Goal: Information Seeking & Learning: Learn about a topic

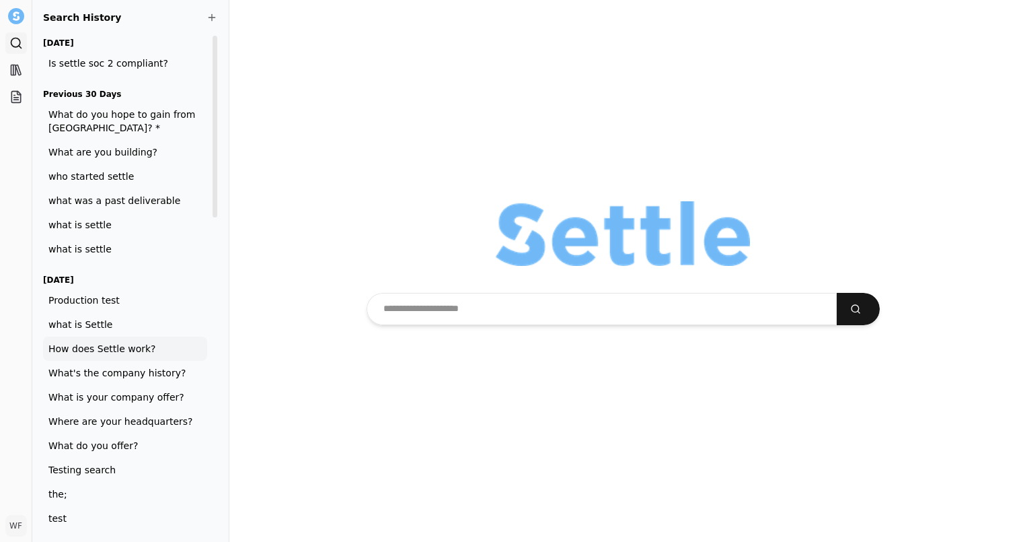
click at [133, 344] on span "How does Settle work?" at bounding box center [124, 348] width 153 height 13
type input "**********"
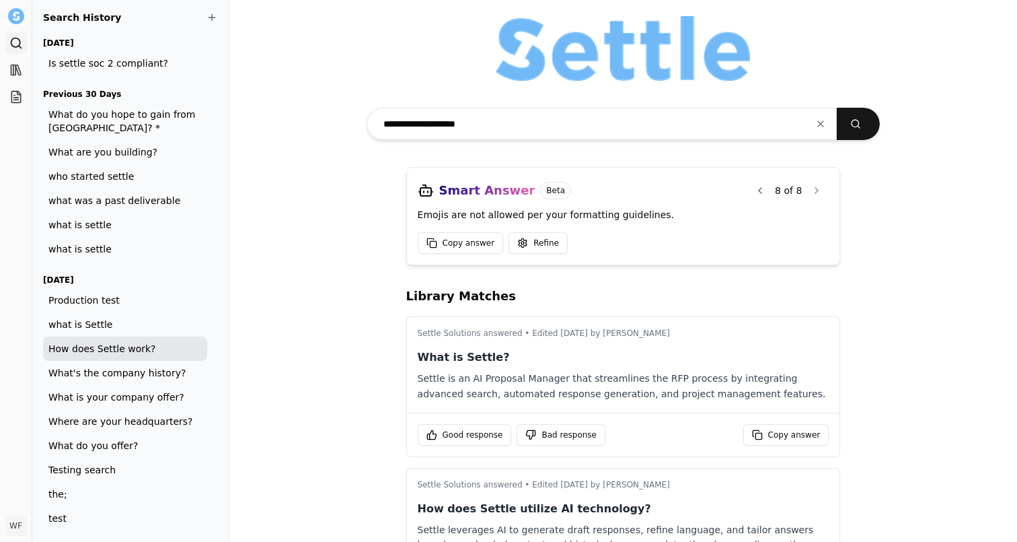
click at [742, 182] on div "Smart Answer Beta 8 of 8" at bounding box center [624, 190] width 412 height 24
click at [750, 182] on button at bounding box center [760, 190] width 24 height 24
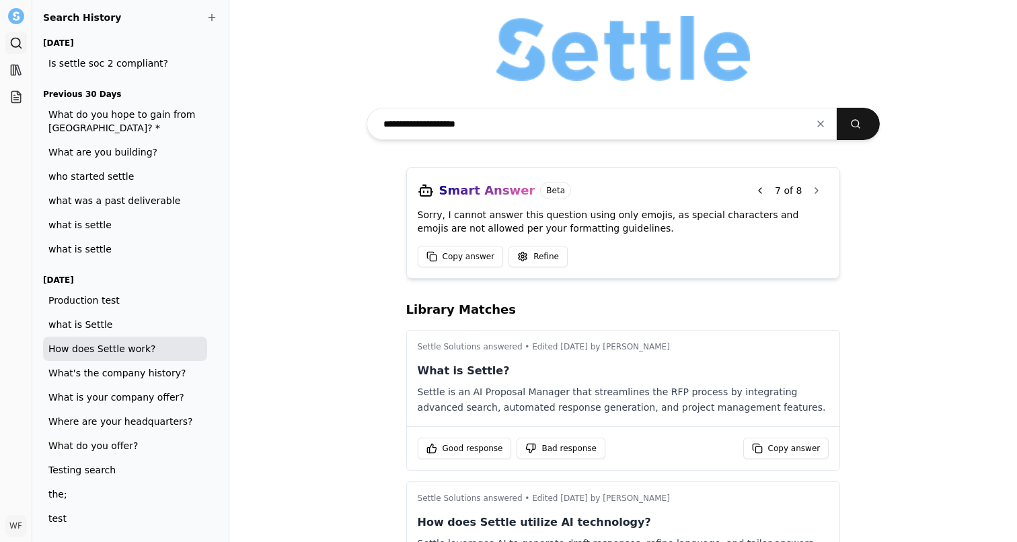
click at [757, 186] on span at bounding box center [760, 190] width 11 height 11
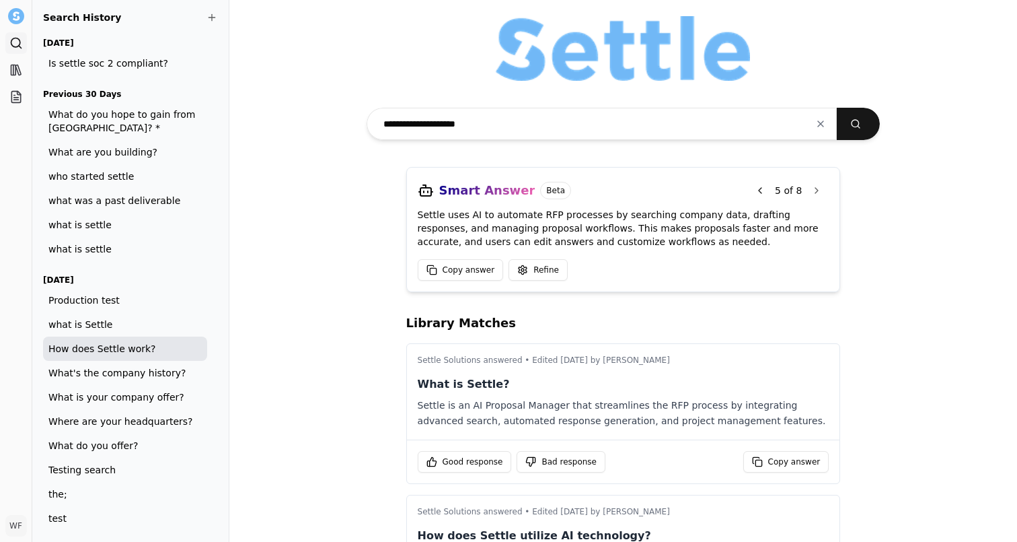
click at [757, 186] on span at bounding box center [760, 190] width 11 height 11
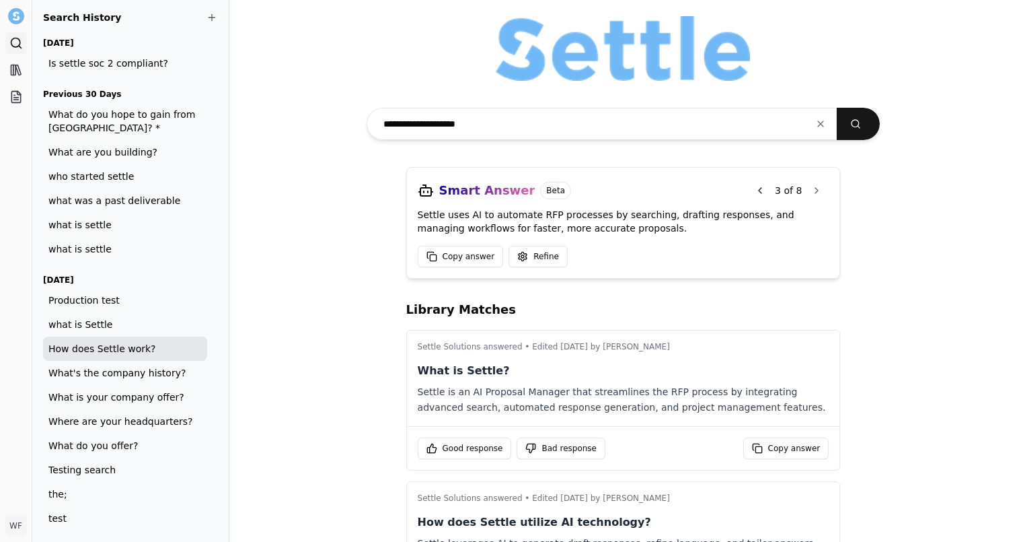
click at [757, 186] on span at bounding box center [760, 190] width 11 height 11
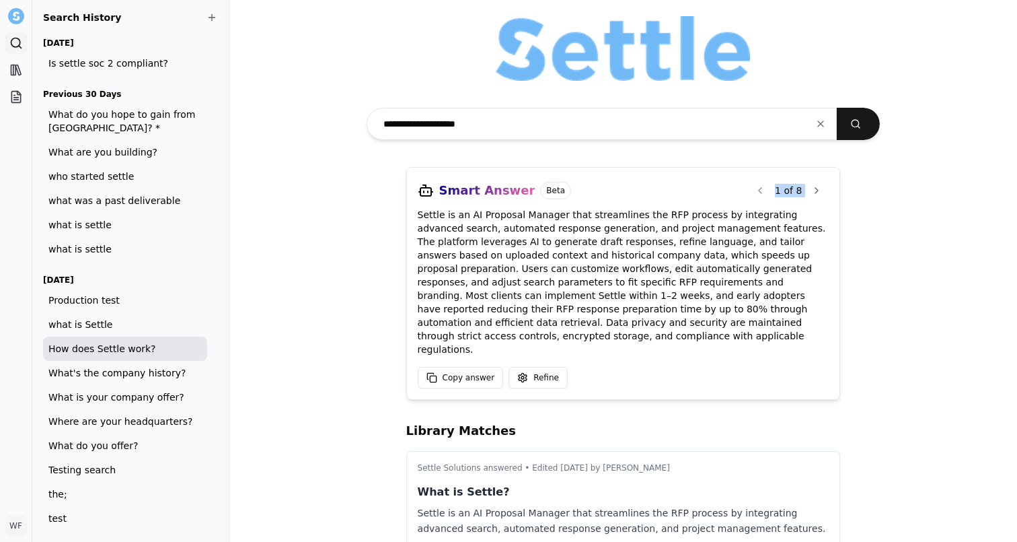
click at [757, 186] on div "1 of 8" at bounding box center [788, 190] width 81 height 24
click at [855, 211] on div "**********" at bounding box center [623, 271] width 788 height 542
click at [815, 194] on span at bounding box center [816, 190] width 11 height 11
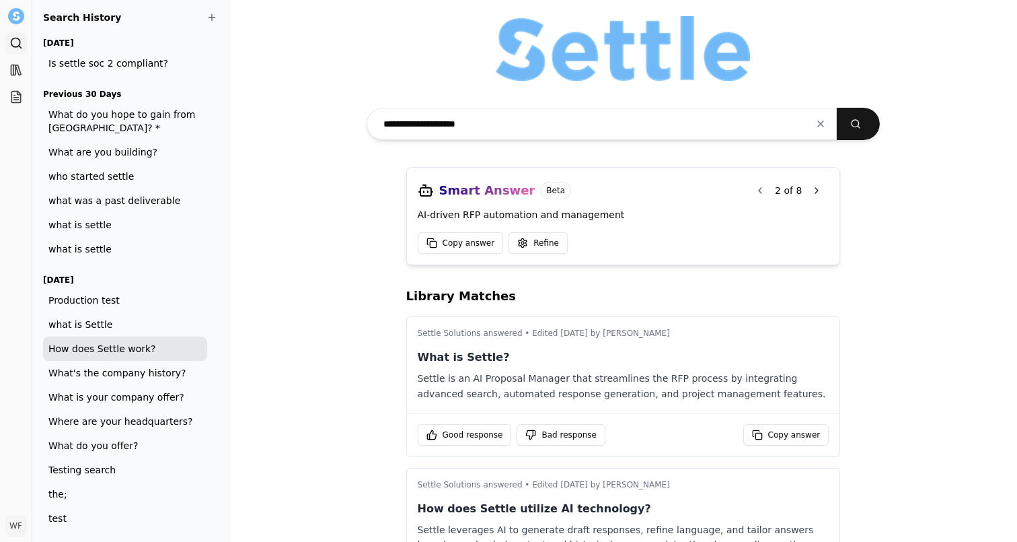
click at [814, 194] on span at bounding box center [816, 190] width 11 height 11
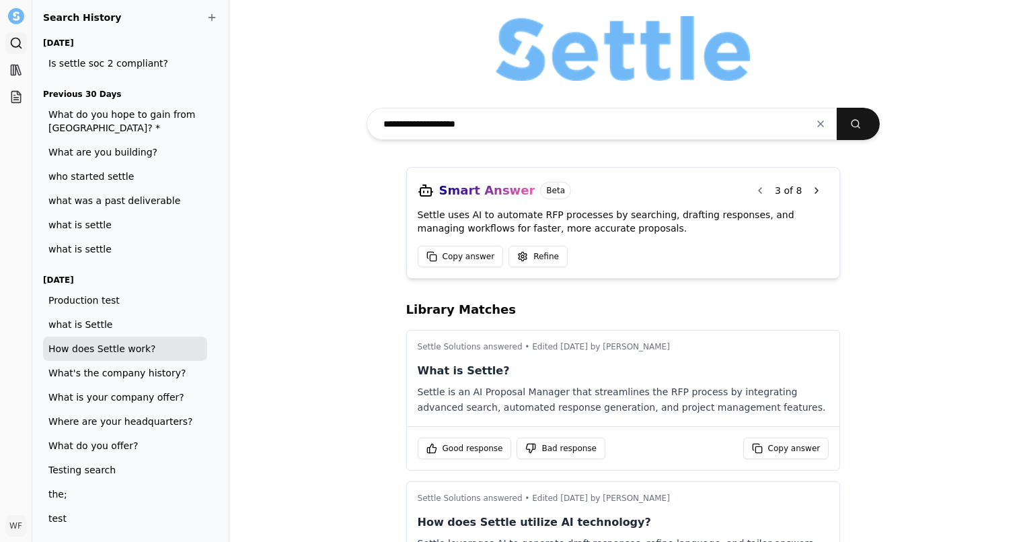
click at [814, 194] on span at bounding box center [816, 190] width 11 height 11
